Goal: Use online tool/utility: Utilize a website feature to perform a specific function

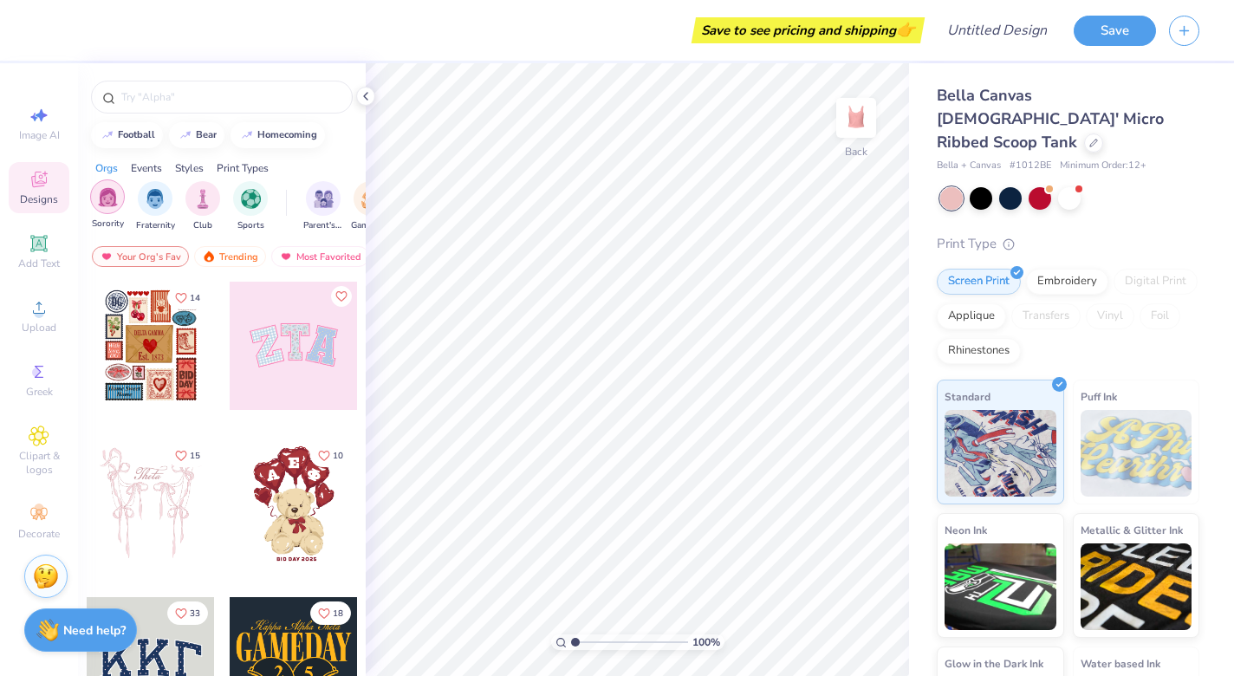
click at [111, 202] on img "filter for Sorority" at bounding box center [108, 197] width 20 height 20
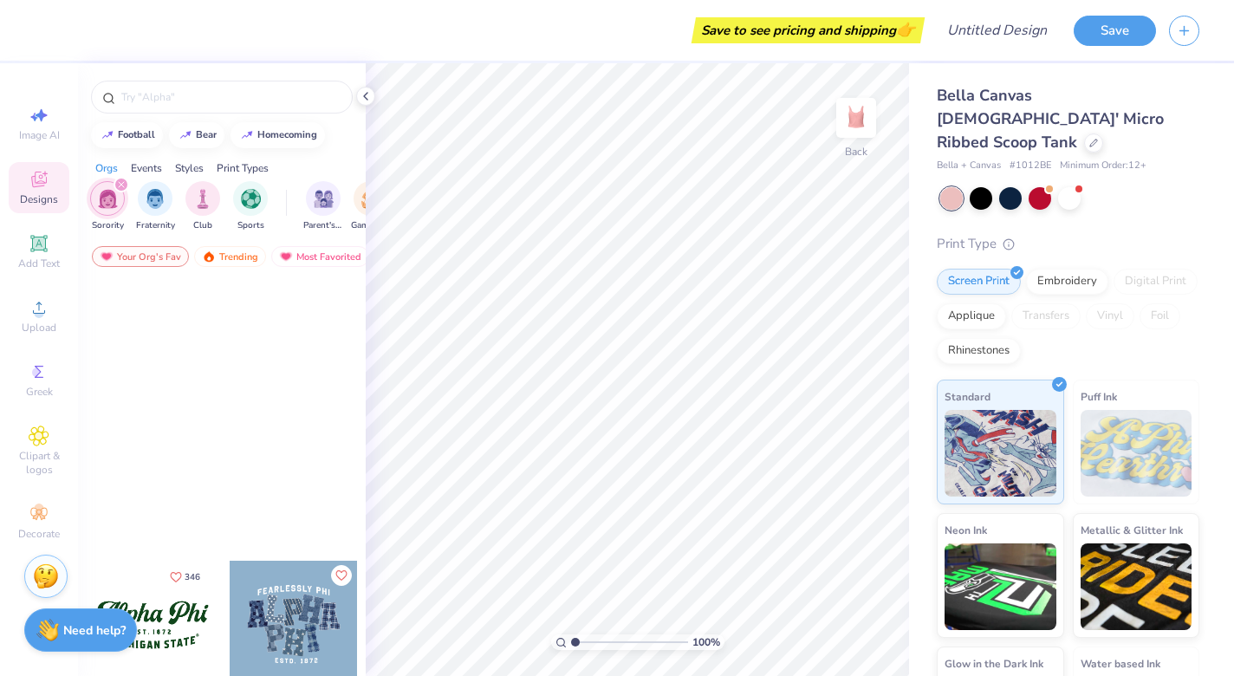
scroll to position [1465, 0]
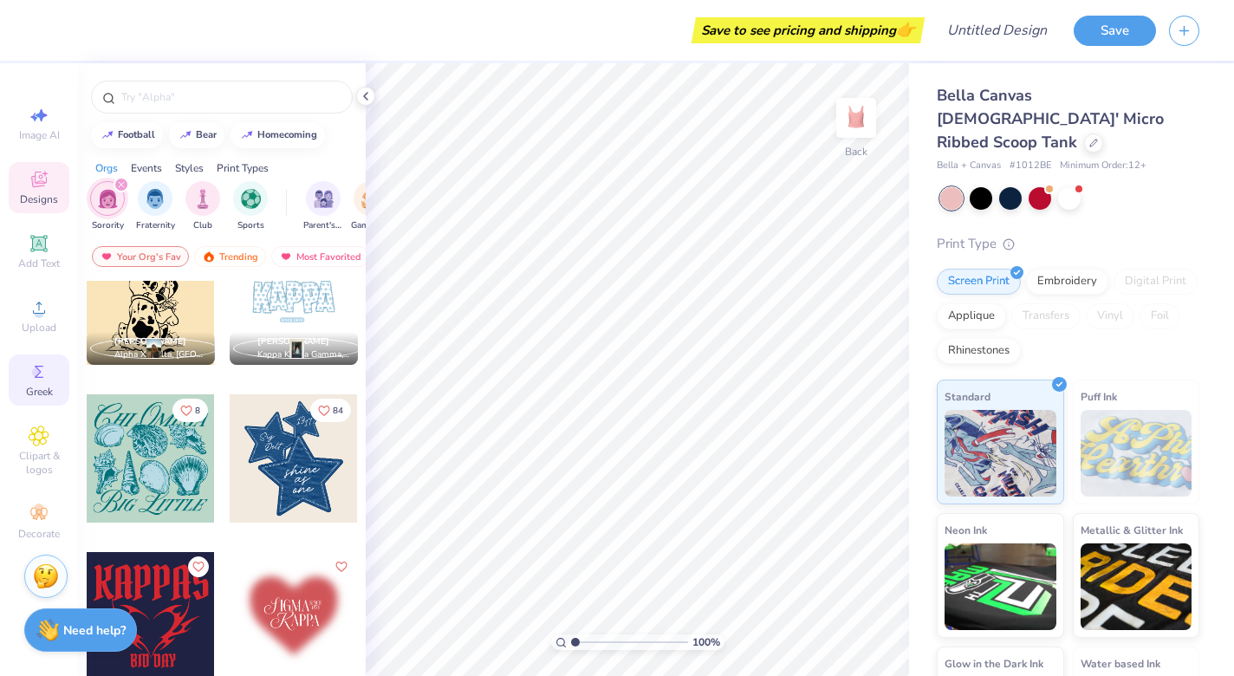
click at [42, 371] on icon at bounding box center [39, 371] width 21 height 21
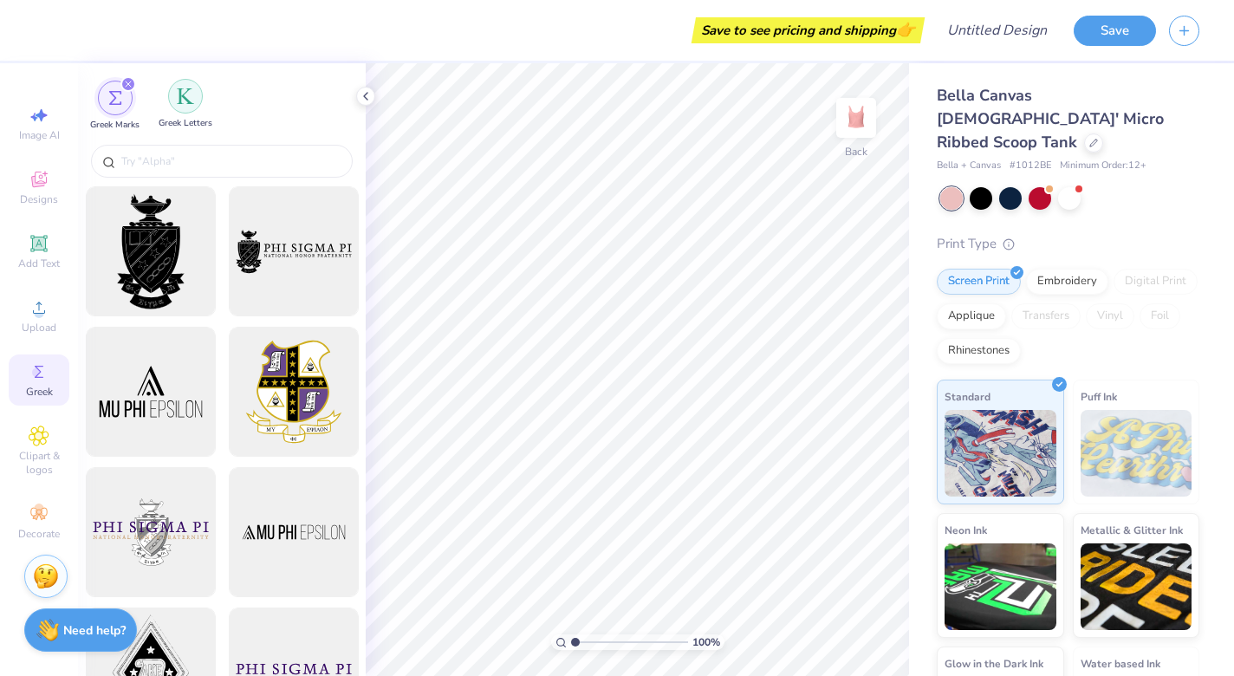
click at [183, 104] on img "filter for Greek Letters" at bounding box center [185, 96] width 17 height 17
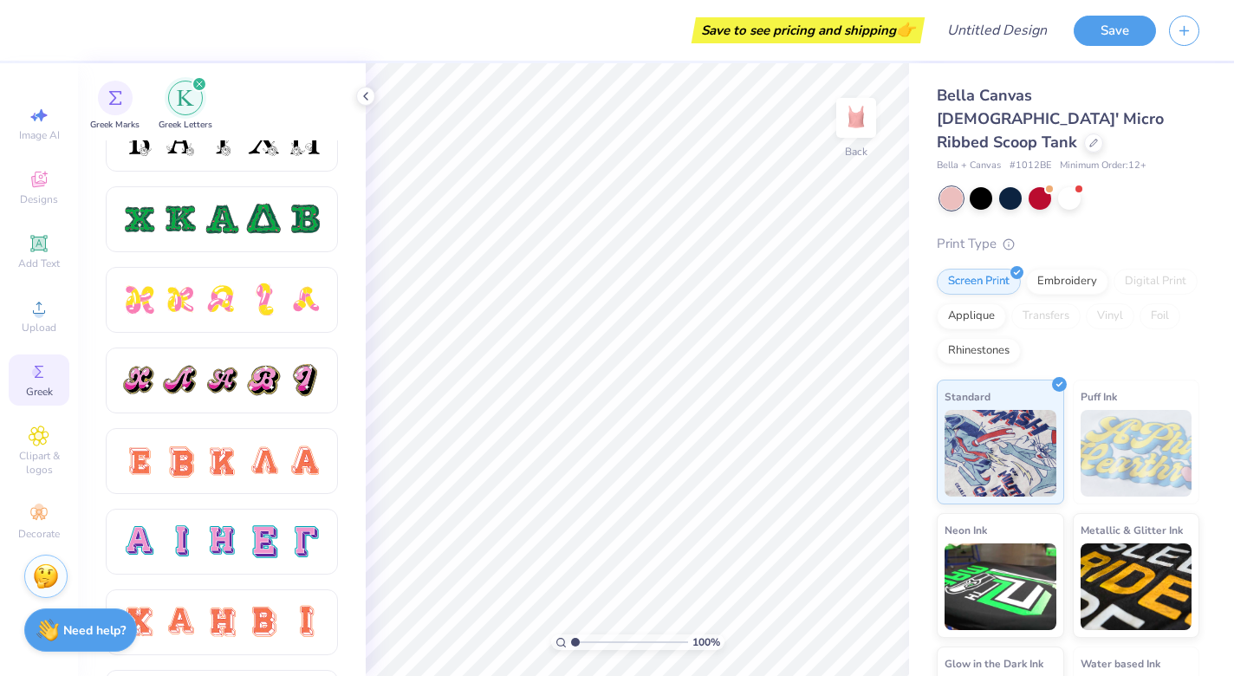
scroll to position [842, 0]
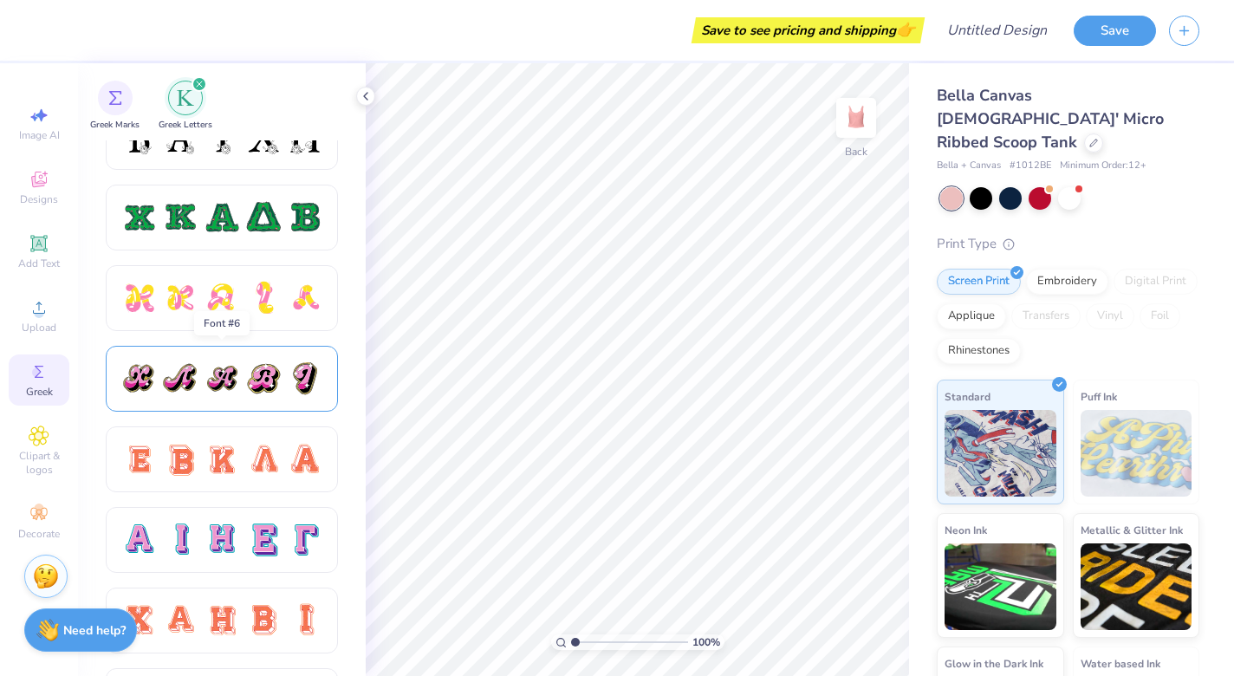
click at [166, 394] on div at bounding box center [180, 379] width 36 height 36
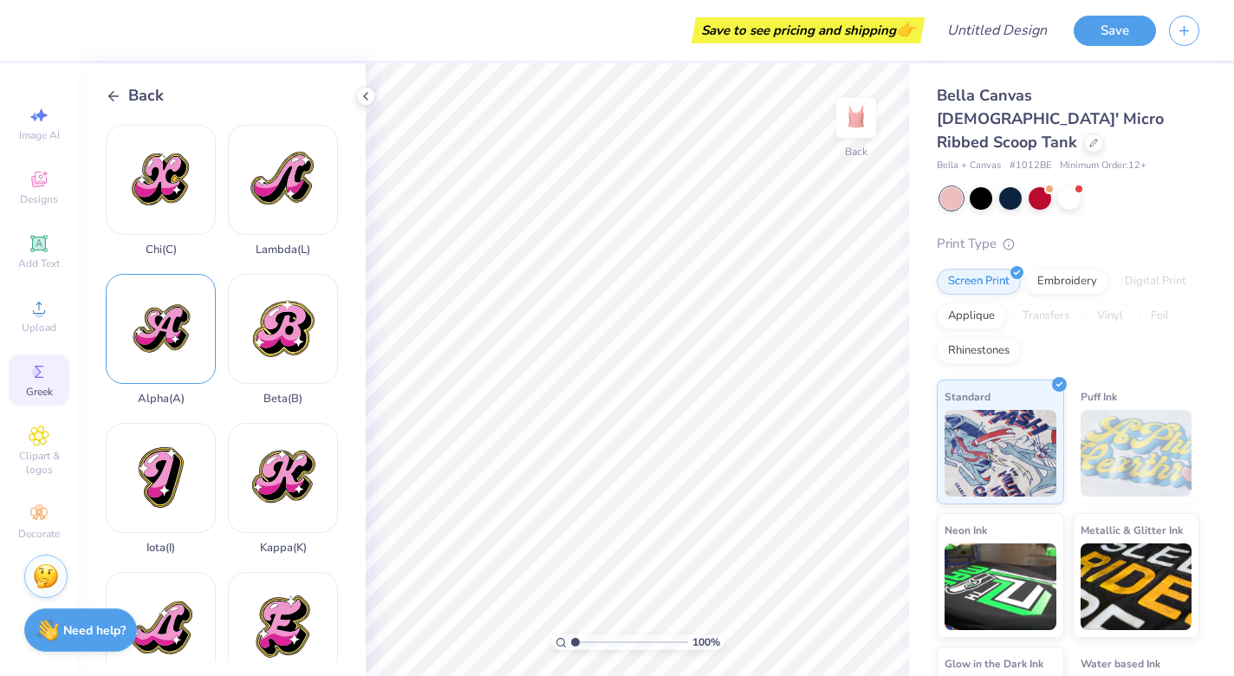
click at [163, 329] on div "Alpha ( A )" at bounding box center [161, 340] width 110 height 132
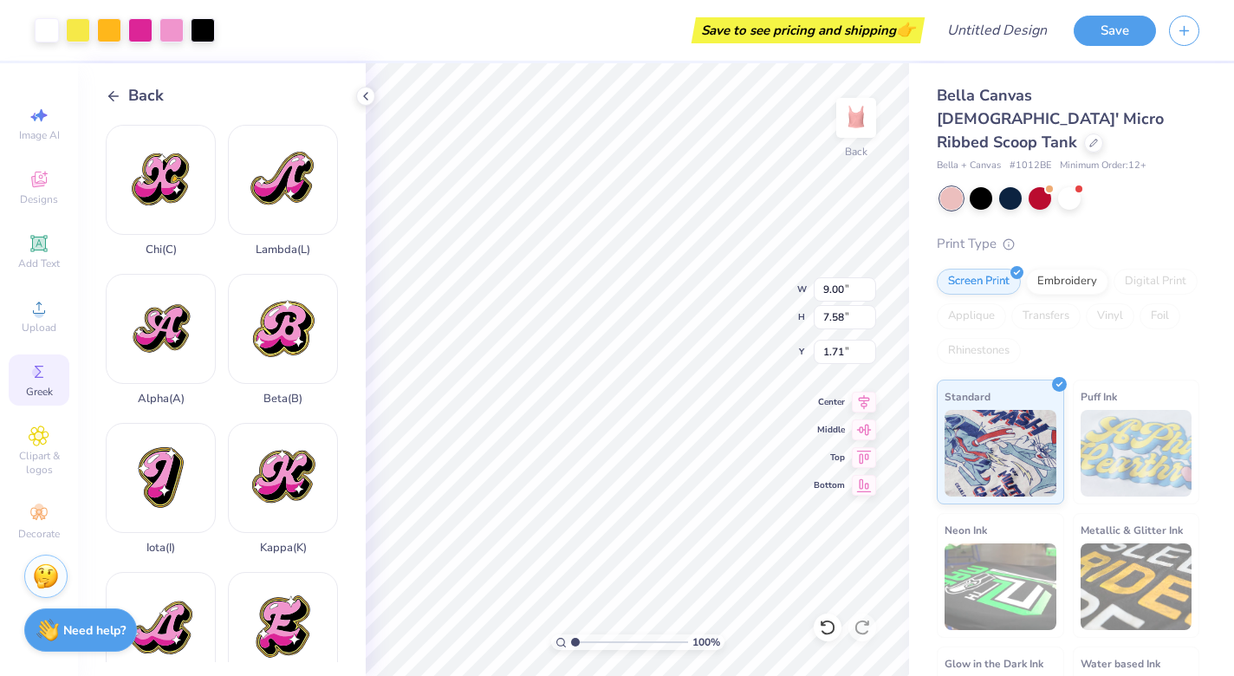
click at [122, 101] on div "Back" at bounding box center [135, 95] width 58 height 23
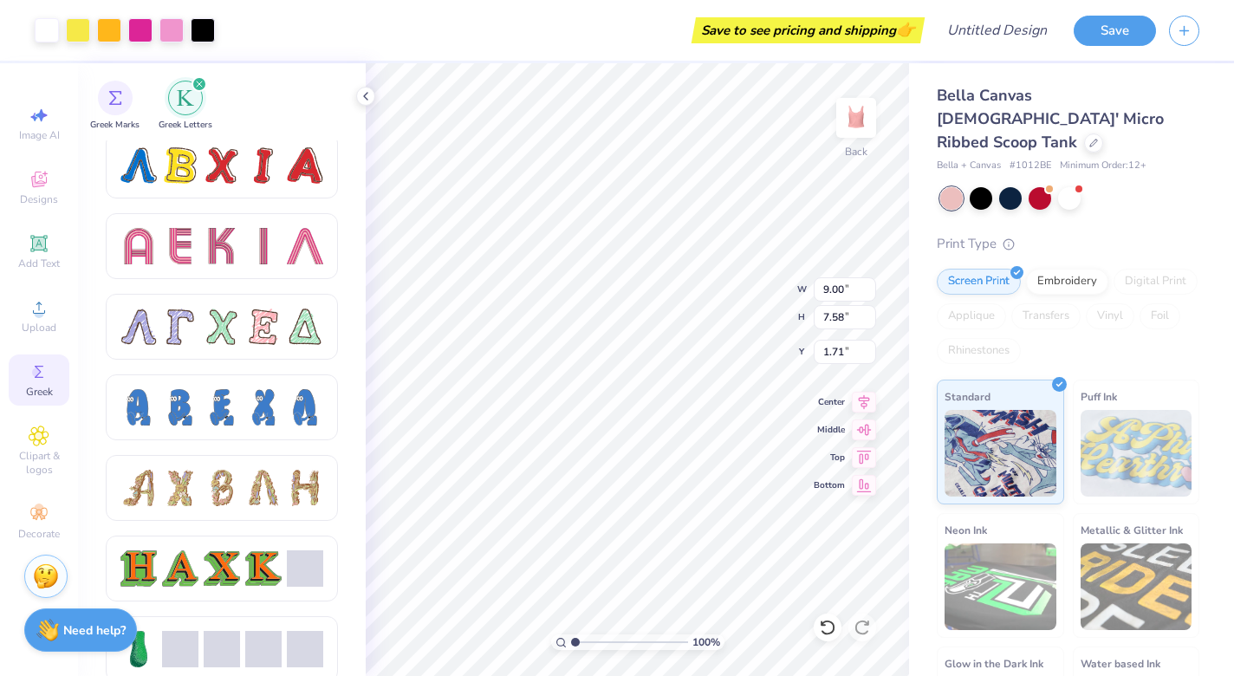
scroll to position [1527, 0]
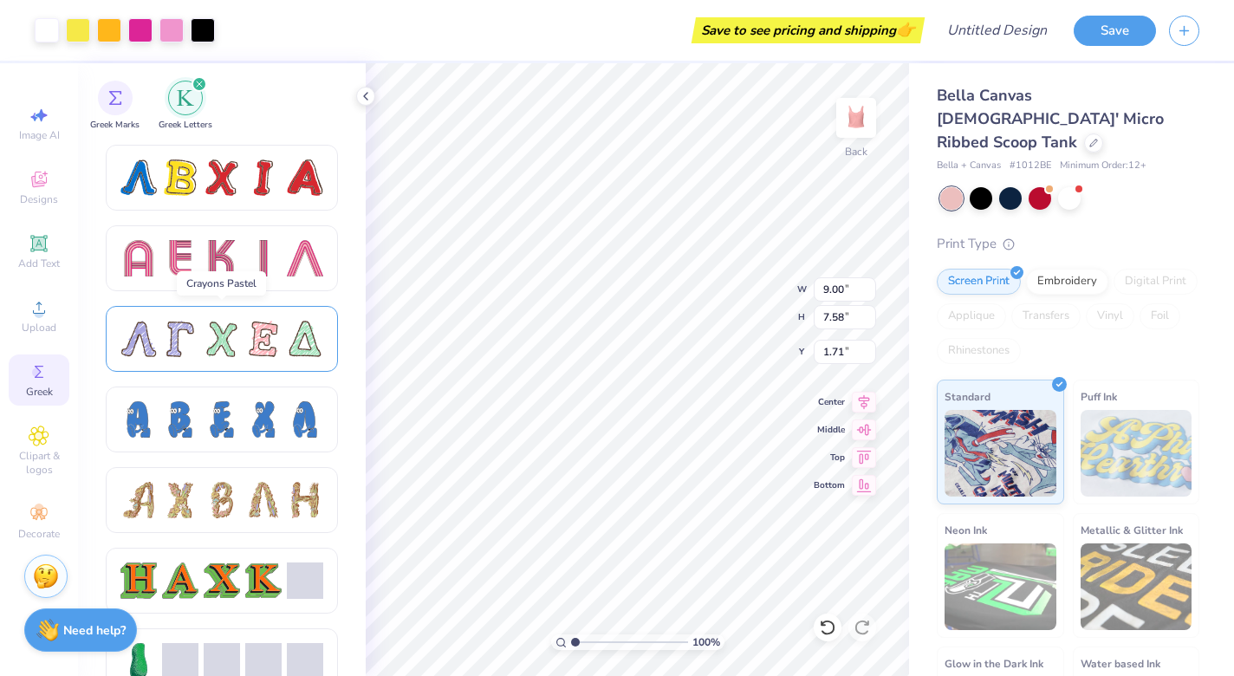
click at [218, 348] on div at bounding box center [222, 339] width 36 height 36
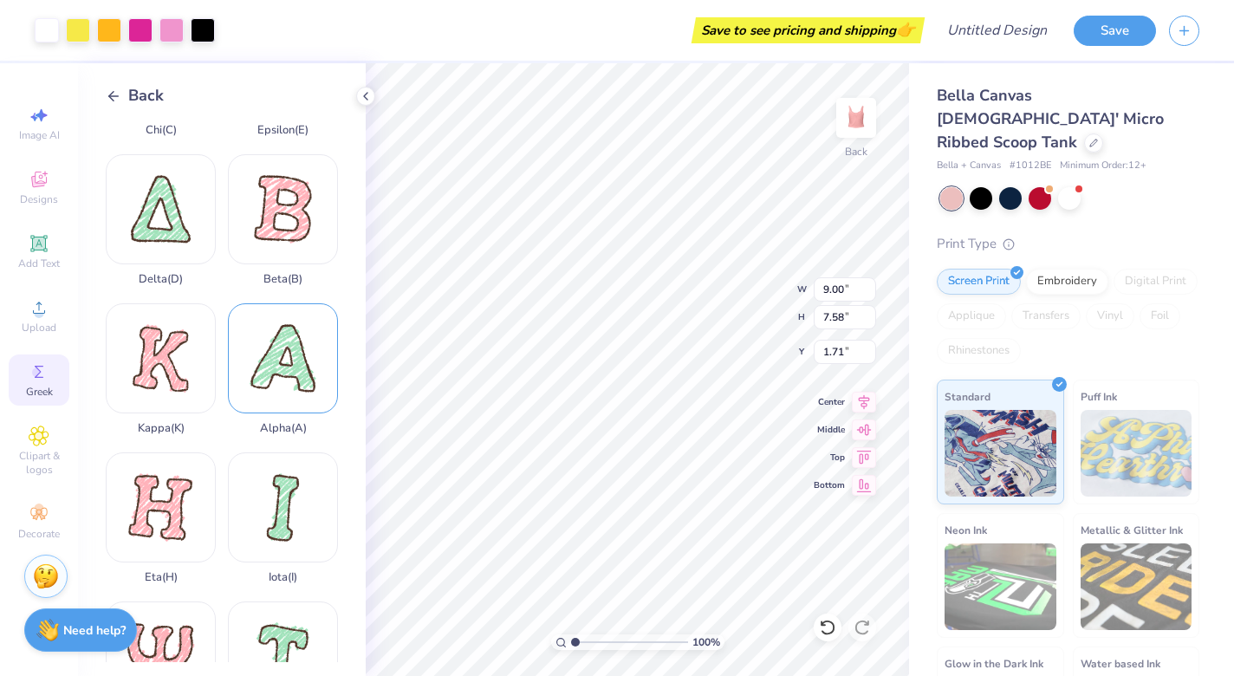
scroll to position [269, 0]
click at [284, 370] on div "Alpha ( A )" at bounding box center [283, 369] width 110 height 132
type input "9.20"
type input "0.90"
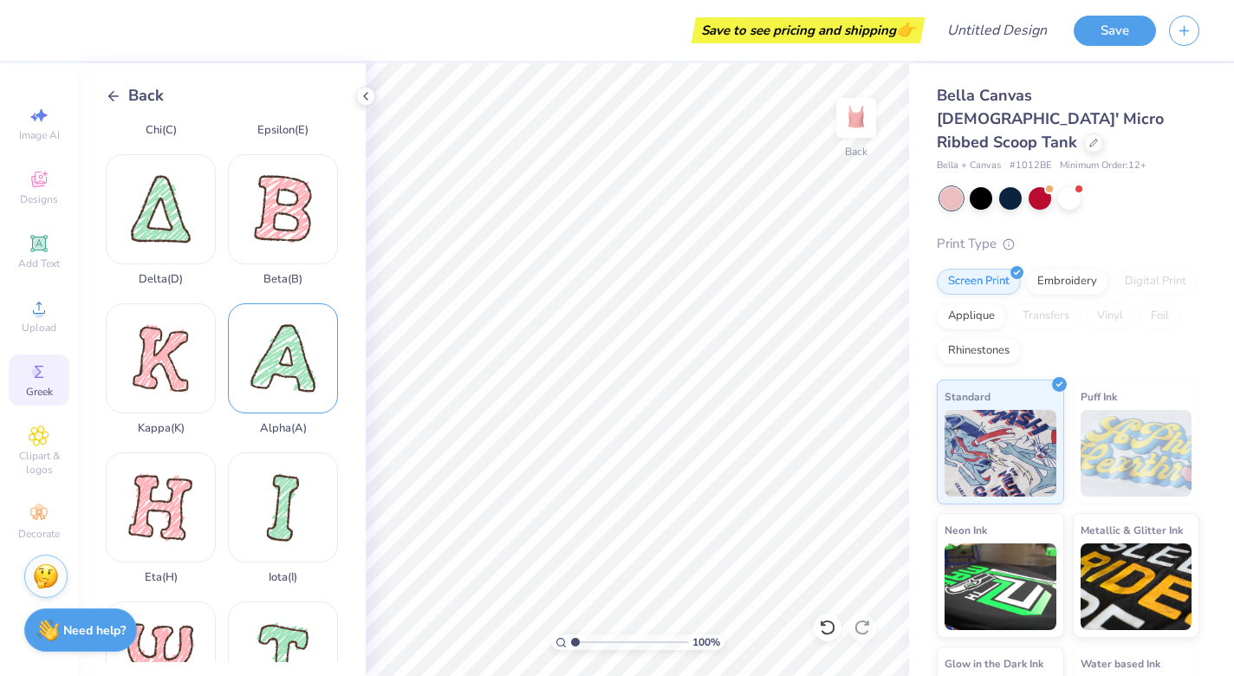
click at [299, 360] on div "Alpha ( A )" at bounding box center [283, 369] width 110 height 132
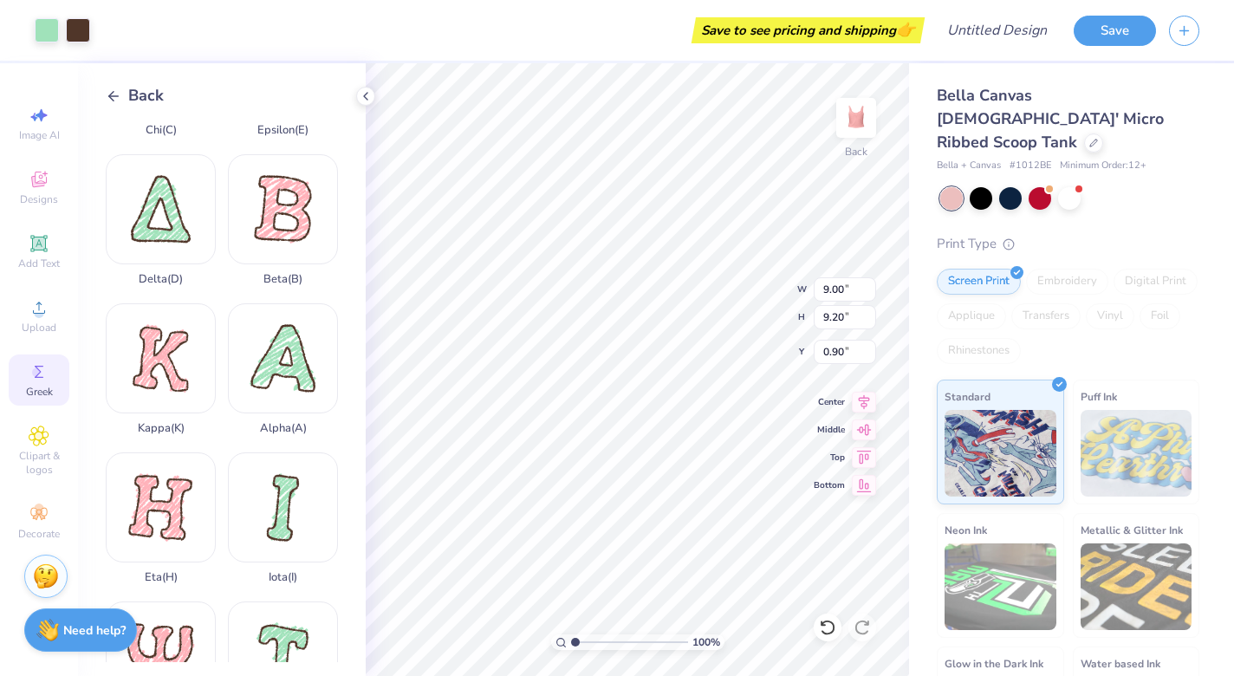
type input "1.81"
type input "1.85"
type input "8.25"
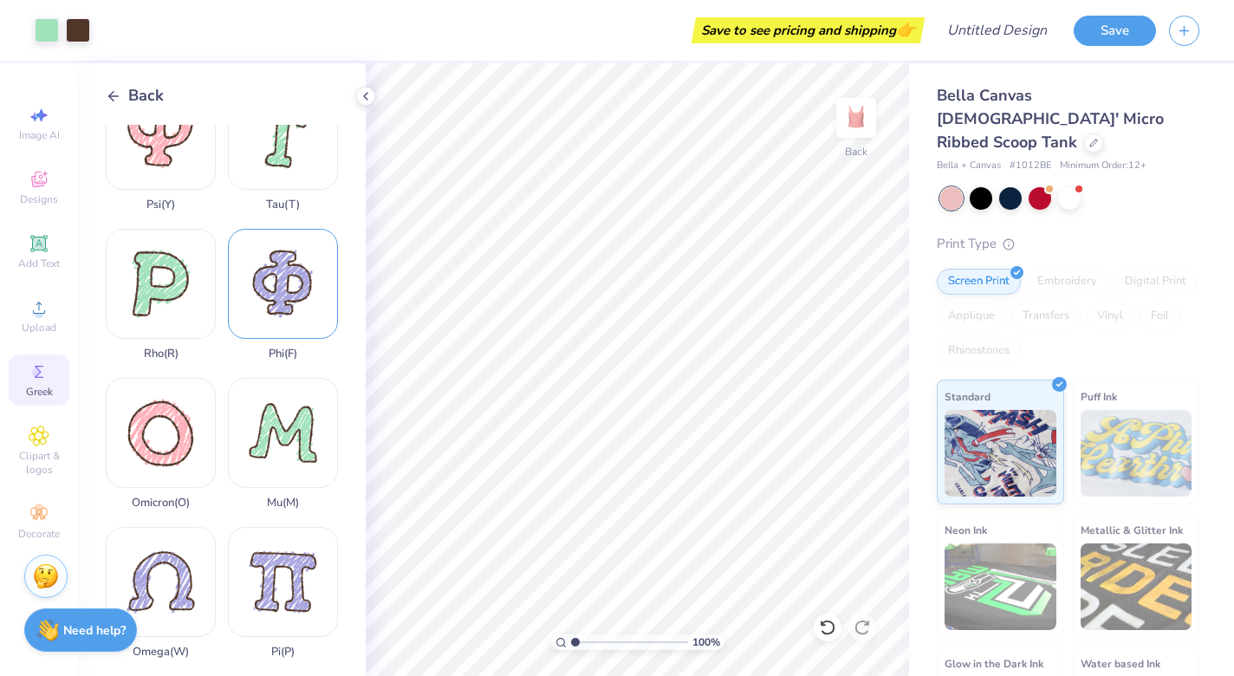
scroll to position [795, 0]
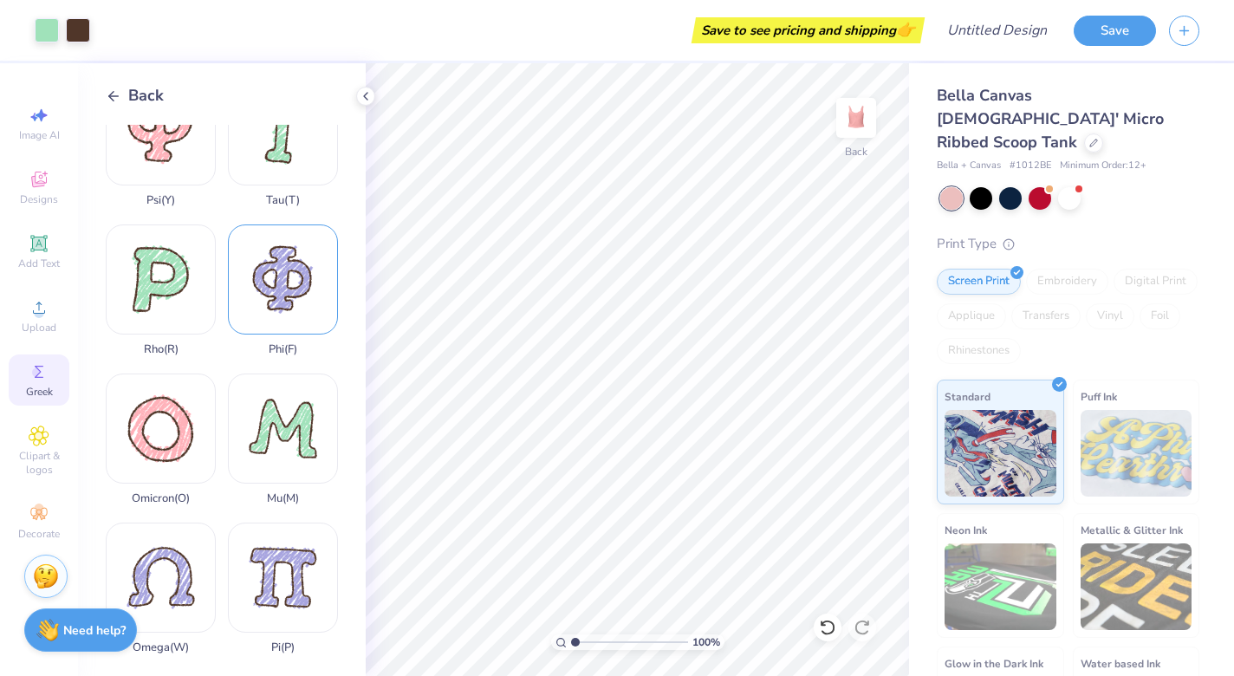
click at [275, 294] on div "Phi ( F )" at bounding box center [283, 290] width 110 height 132
type input "1.89"
type input "2.12"
type input "1.52"
